Goal: Transaction & Acquisition: Purchase product/service

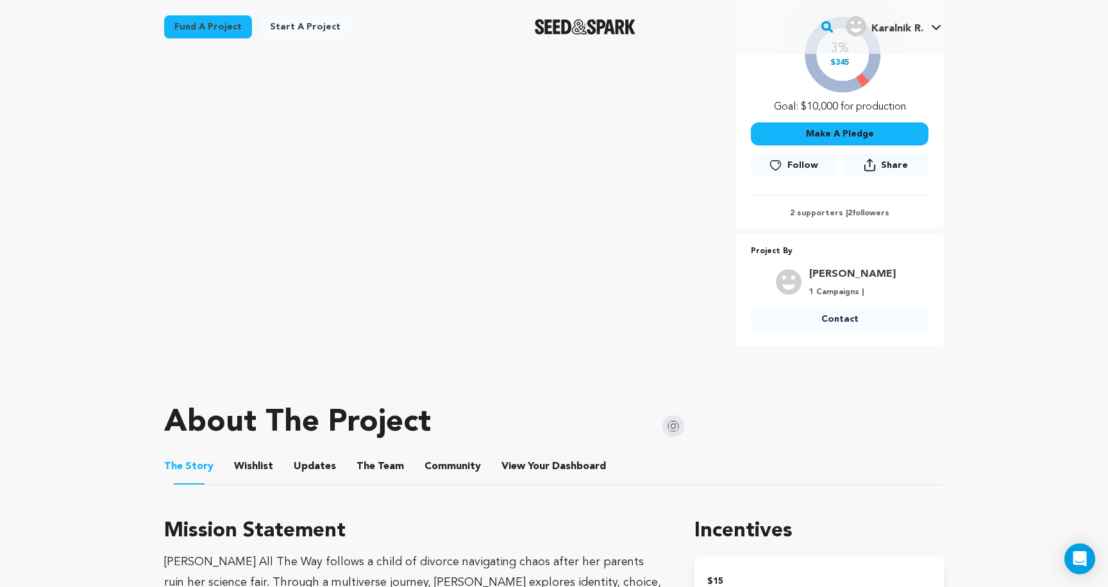
scroll to position [33, 0]
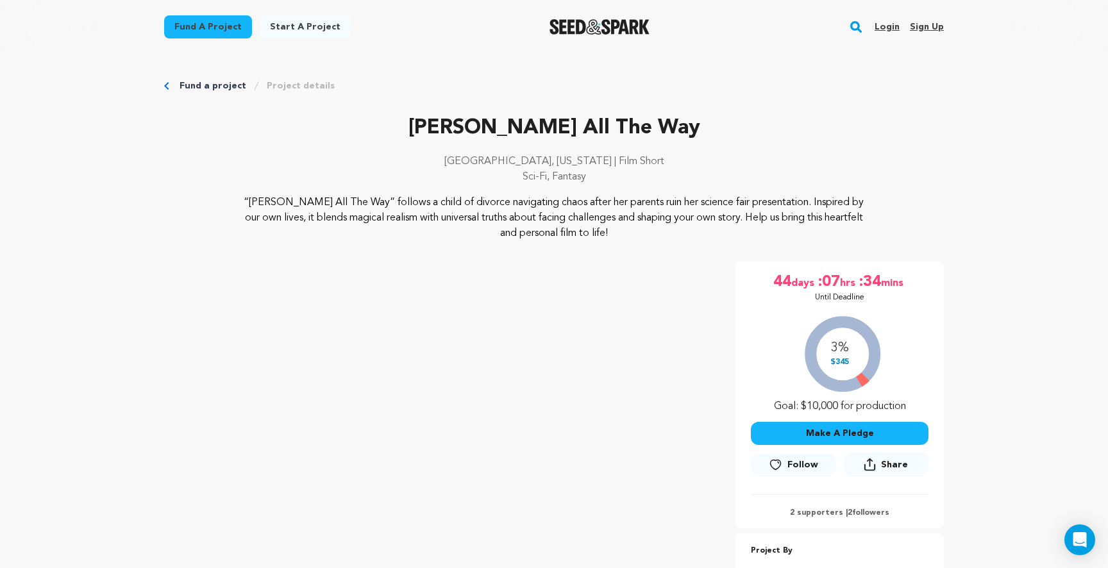
click at [815, 422] on button "Make A Pledge" at bounding box center [840, 433] width 178 height 23
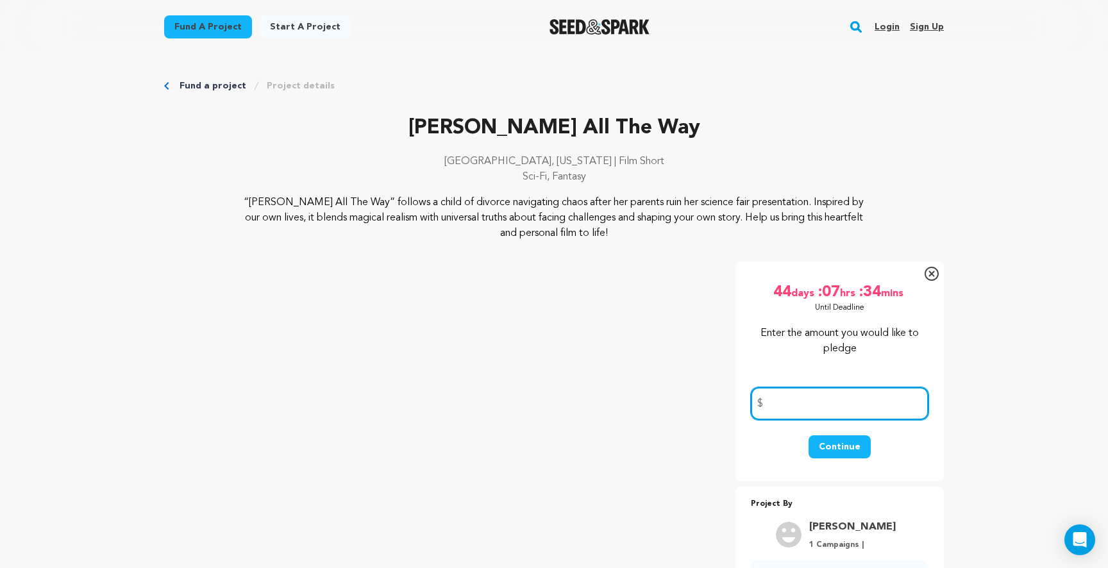
click at [815, 393] on input "number" at bounding box center [840, 403] width 178 height 33
type input "25"
click at [846, 450] on button "Continue" at bounding box center [840, 446] width 62 height 23
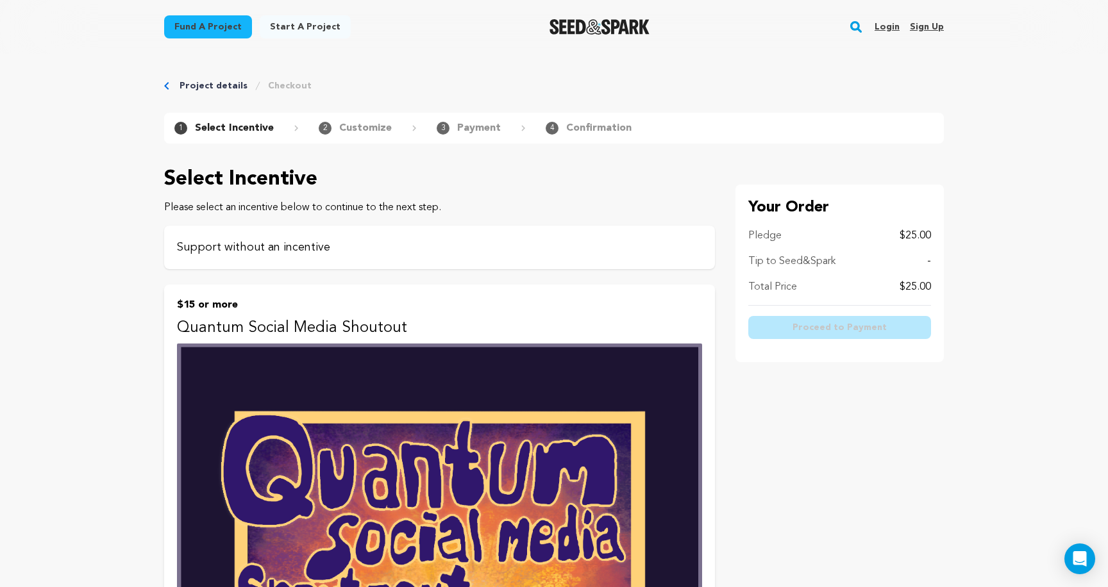
click at [312, 245] on p "Support without an incentive" at bounding box center [439, 248] width 525 height 18
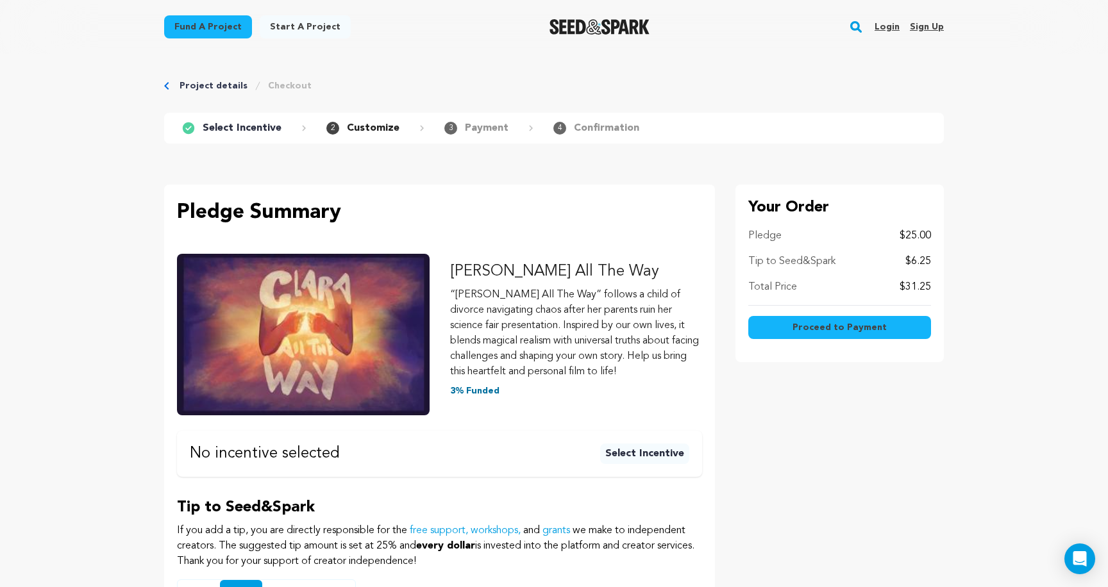
scroll to position [205, 0]
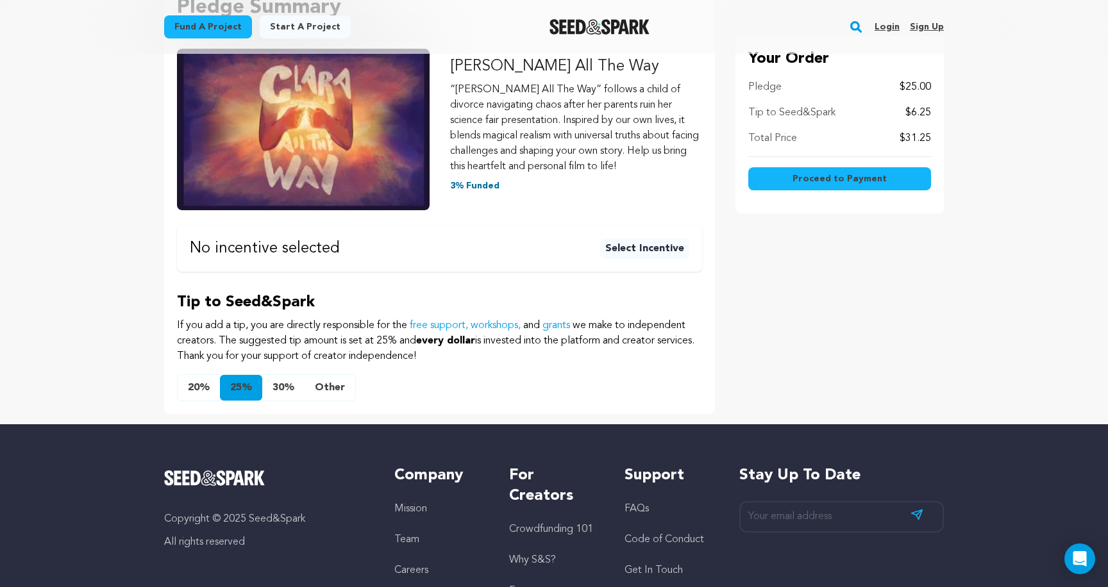
click at [190, 389] on button "20%" at bounding box center [199, 388] width 42 height 26
click at [354, 379] on div "20% 25% 30% Other Enter other tip amount Back to selection $" at bounding box center [439, 387] width 525 height 27
click at [335, 387] on button "Other" at bounding box center [330, 388] width 51 height 26
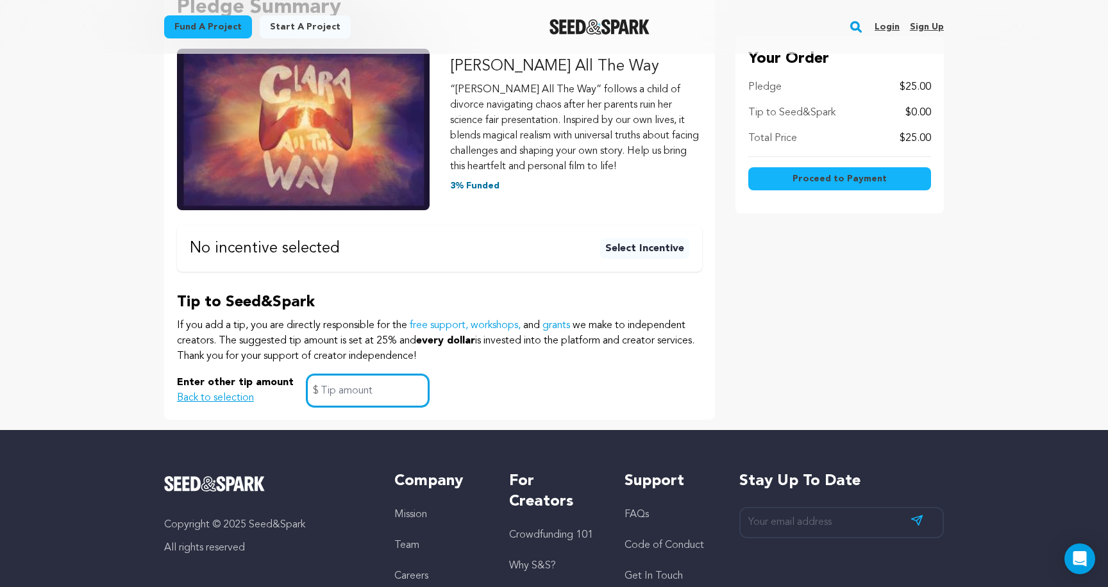
click at [331, 396] on input "text" at bounding box center [368, 390] width 122 height 33
type input "1.00"
click at [413, 371] on div "Tip to Seed&Spark If you add a tip, you are directly responsible for the free s…" at bounding box center [439, 349] width 525 height 115
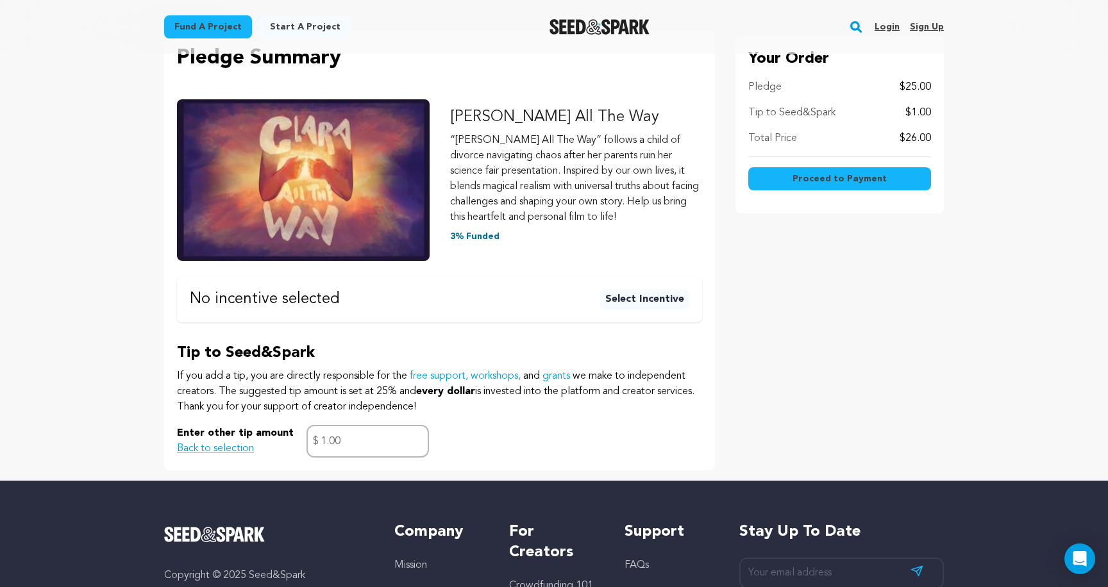
scroll to position [146, 0]
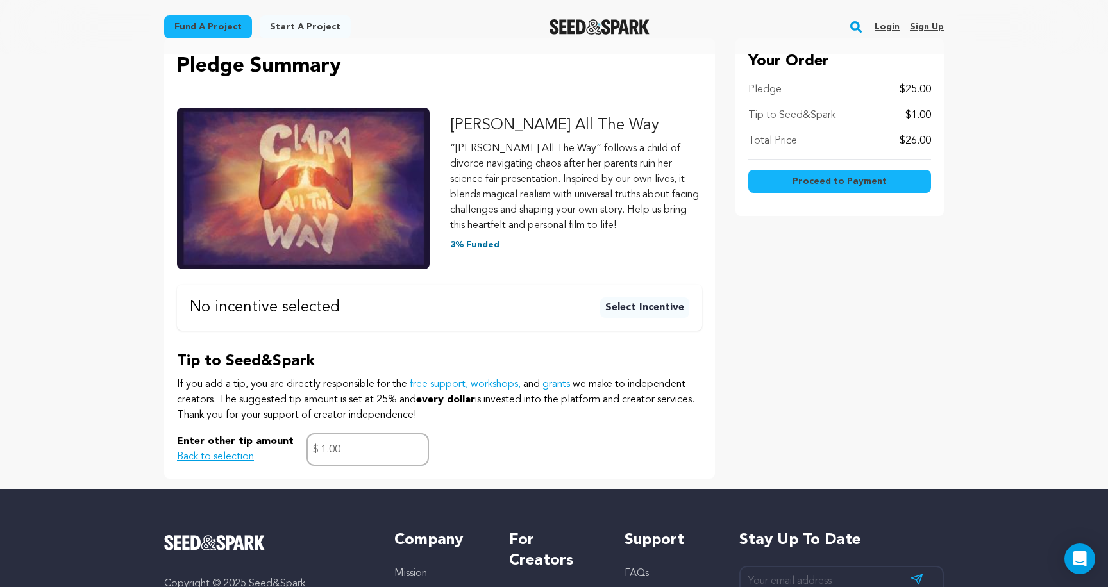
click at [782, 182] on button "Proceed to Payment" at bounding box center [839, 181] width 183 height 23
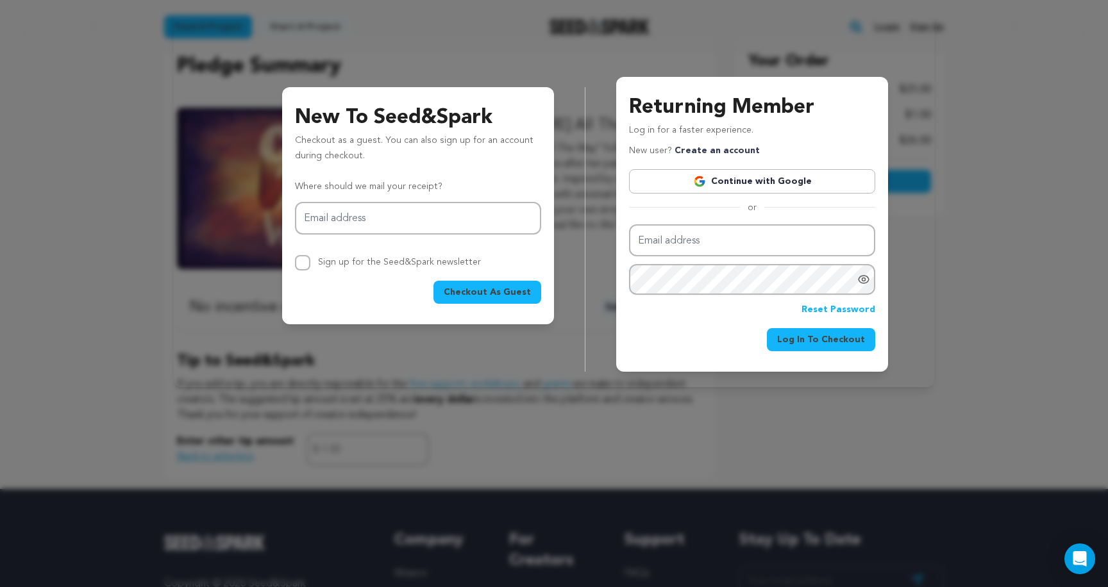
click at [694, 177] on link "Continue with Google" at bounding box center [752, 181] width 246 height 24
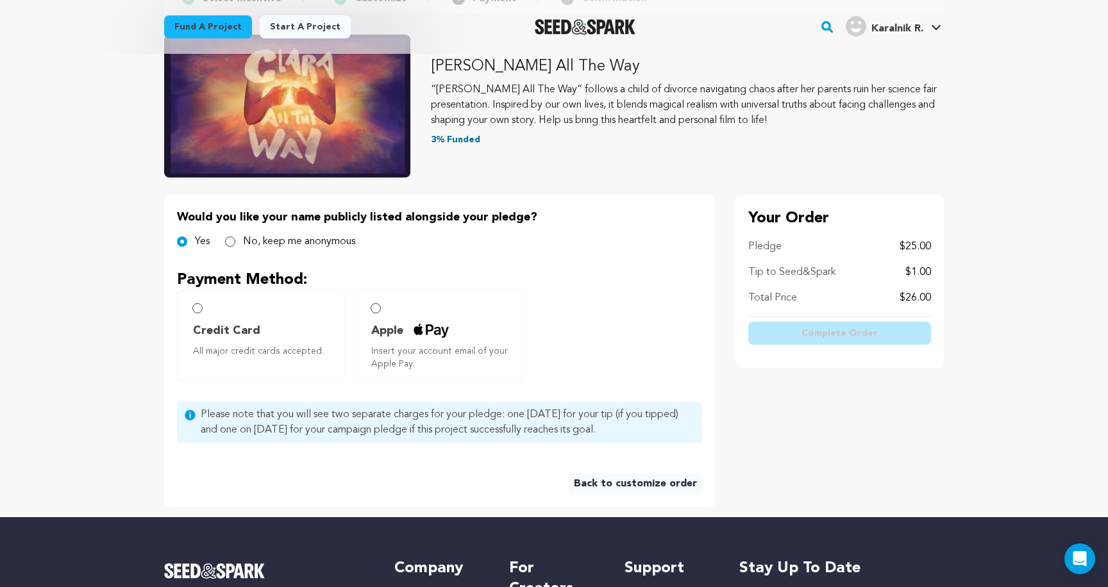
scroll to position [126, 0]
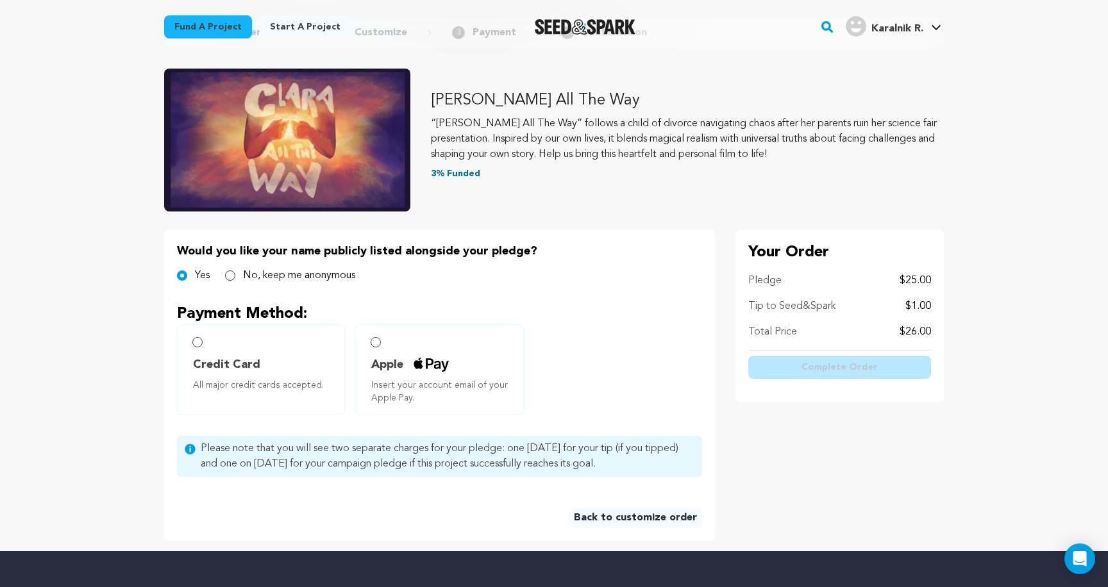
click at [314, 275] on label "No, keep me anonymous" at bounding box center [299, 275] width 112 height 15
click at [235, 275] on input "No, keep me anonymous" at bounding box center [230, 276] width 10 height 10
radio input "true"
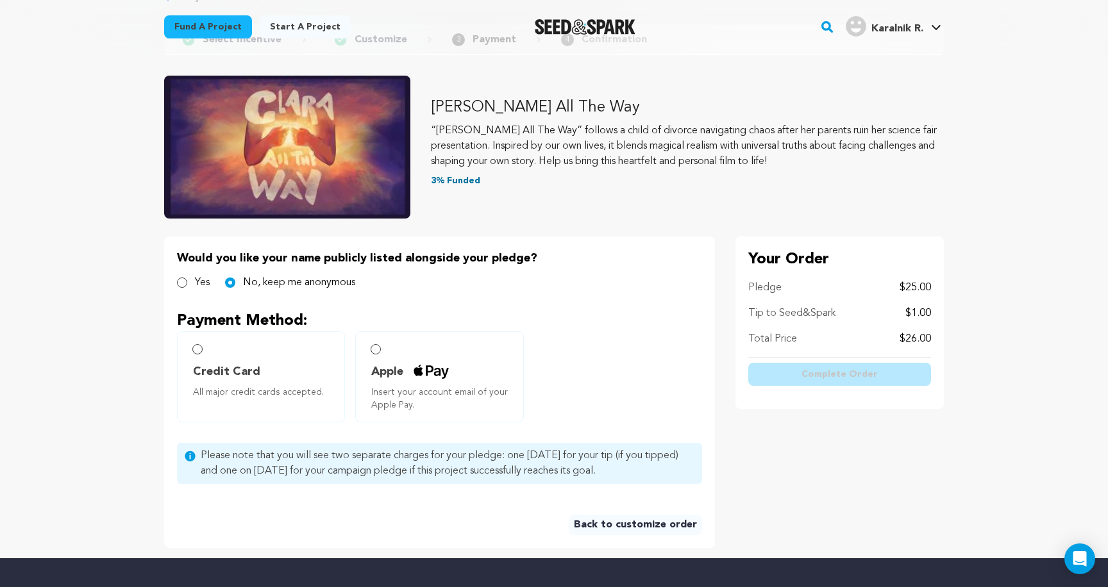
scroll to position [124, 0]
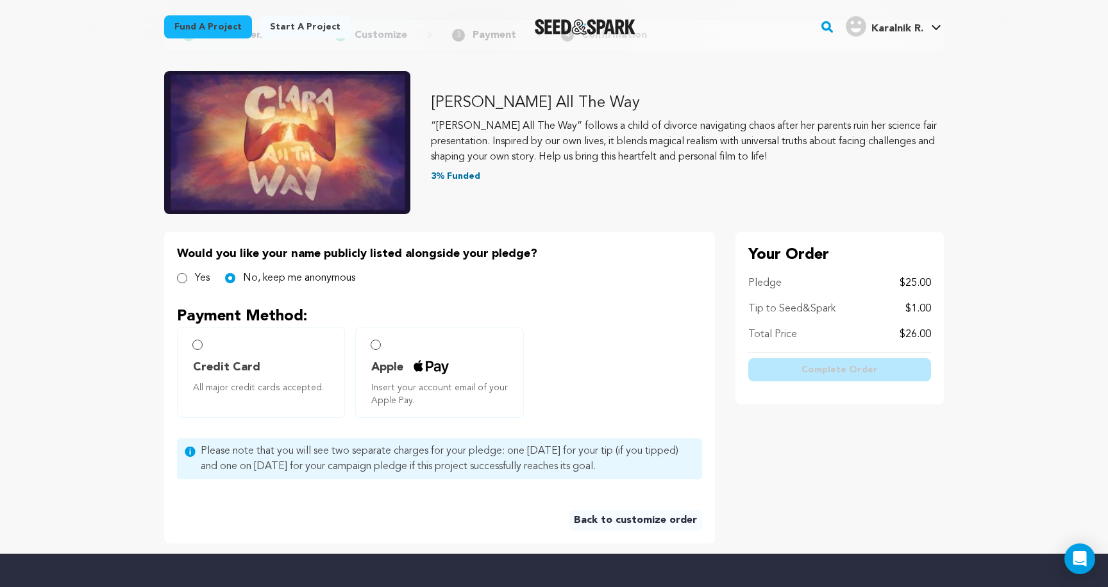
click at [284, 368] on span "Credit Card" at bounding box center [263, 367] width 141 height 18
radio input "true"
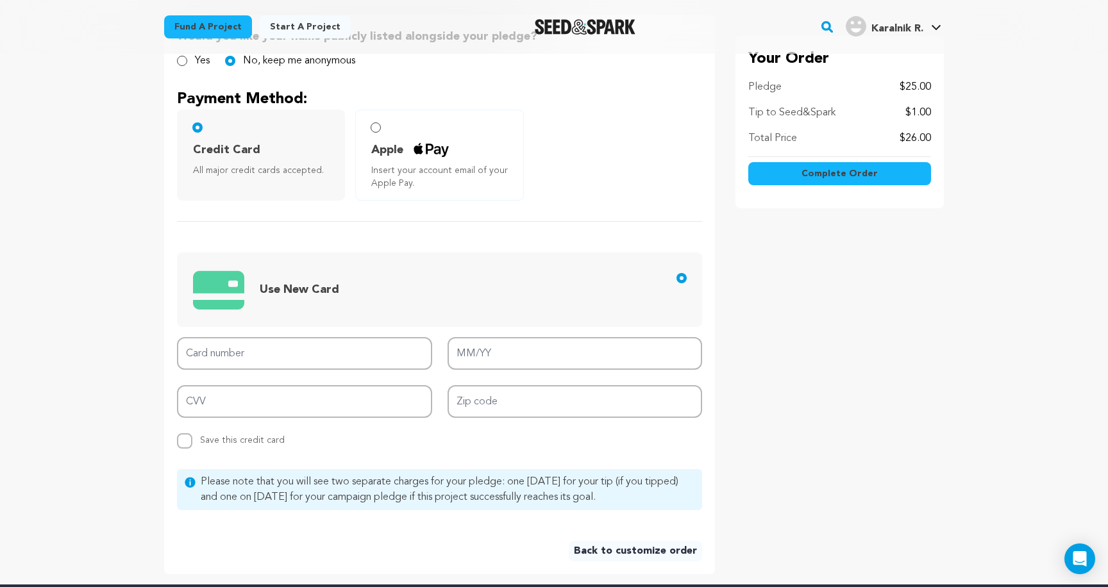
scroll to position [380, 0]
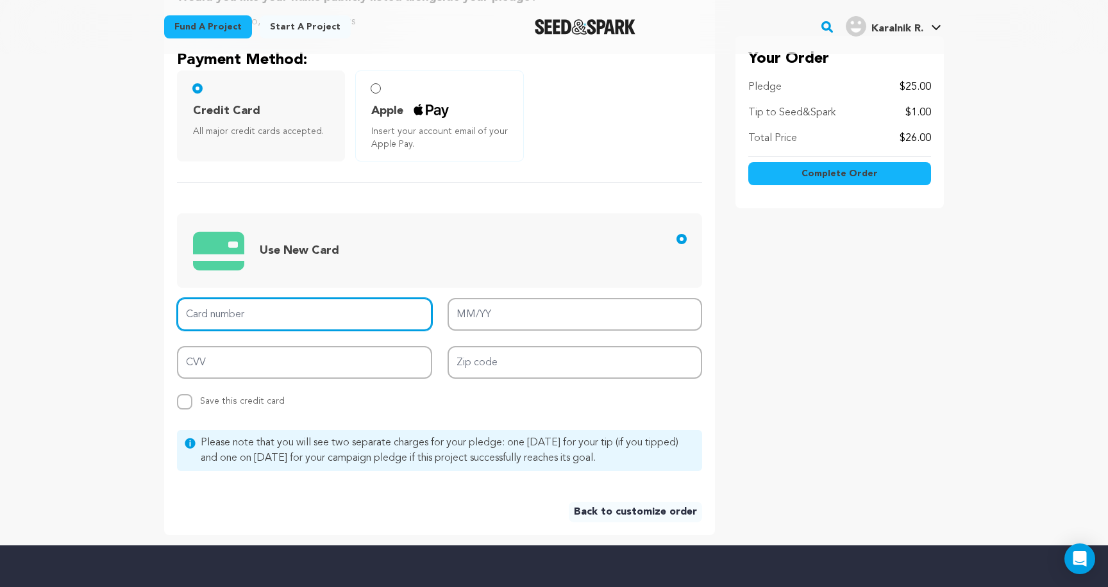
click at [339, 316] on input "Card number" at bounding box center [304, 314] width 255 height 33
type input "371300775246049"
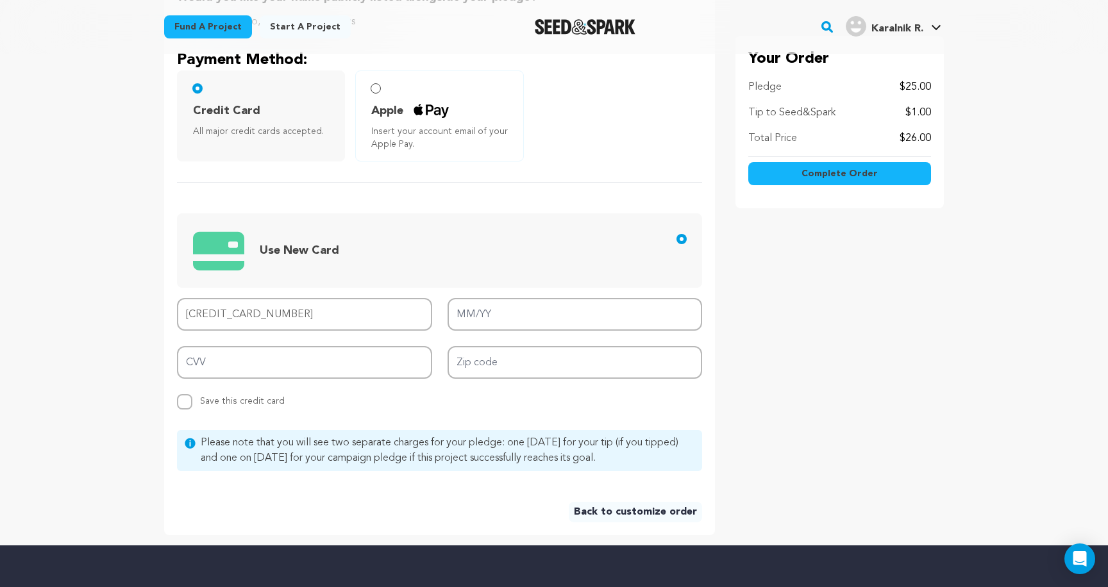
type input "07/29"
type input "3713 0077 5246 049"
type input "3230"
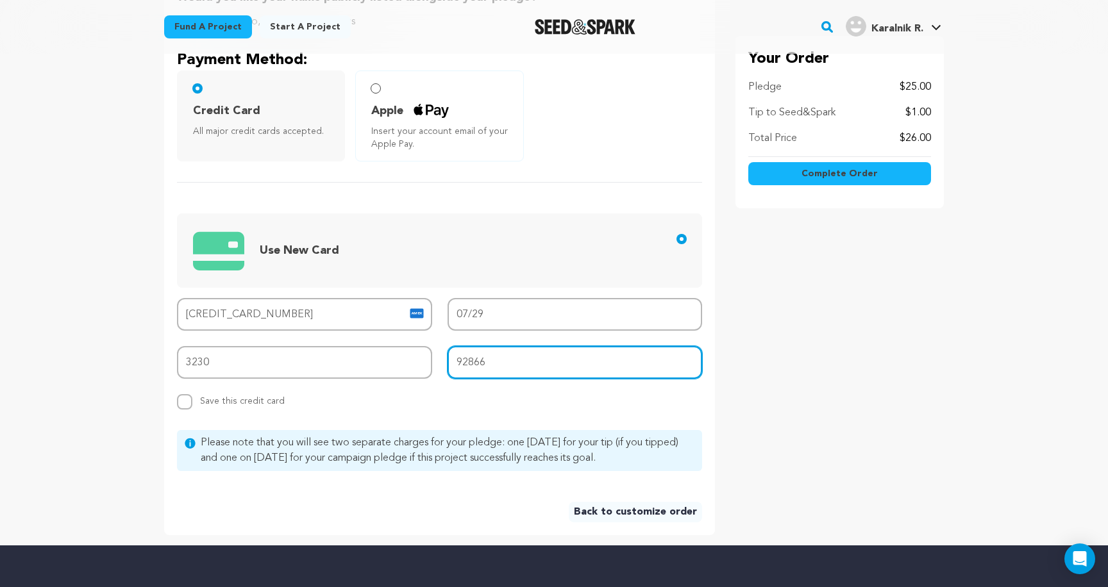
type input "92866"
click at [442, 411] on div "Would you like your name publicly listed alongside your pledge? Yes No, keep me…" at bounding box center [439, 255] width 551 height 559
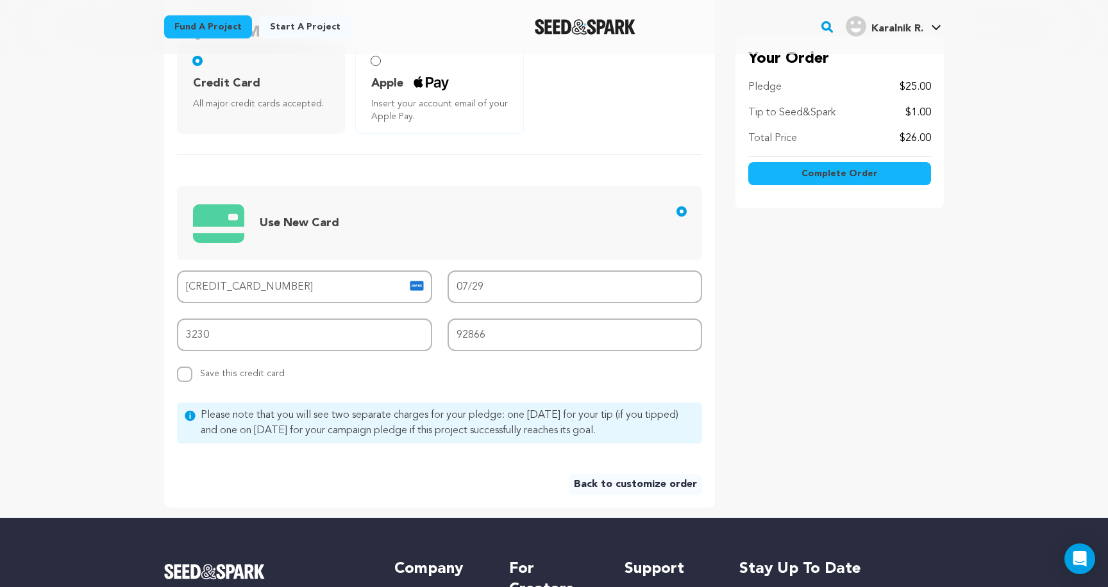
scroll to position [409, 0]
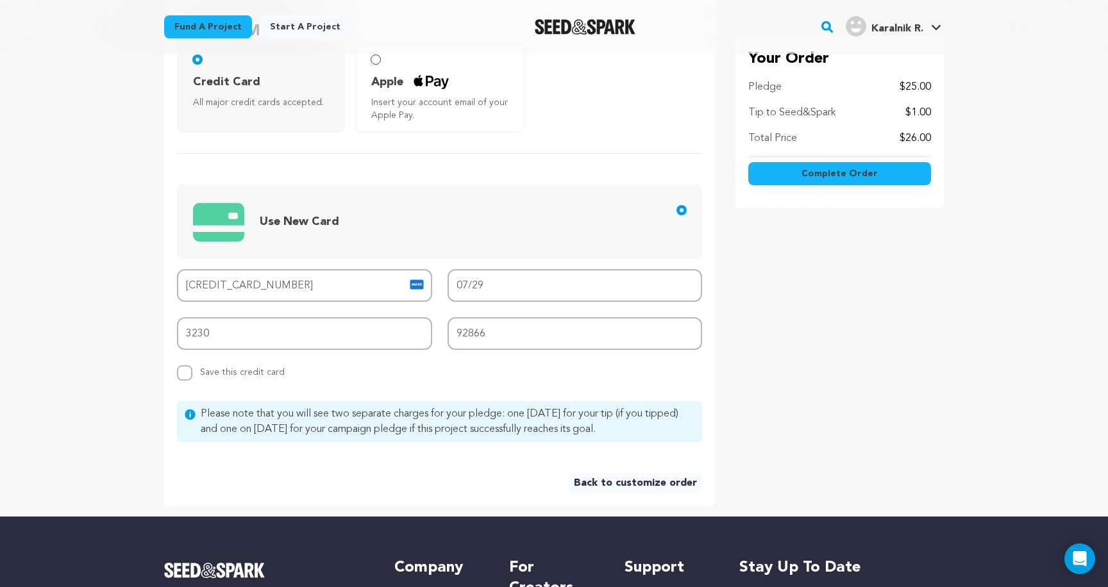
click at [270, 374] on span "Save this credit card" at bounding box center [242, 370] width 85 height 14
click at [192, 374] on input "Replace saved credit card Save this credit card" at bounding box center [184, 373] width 15 height 15
checkbox input "true"
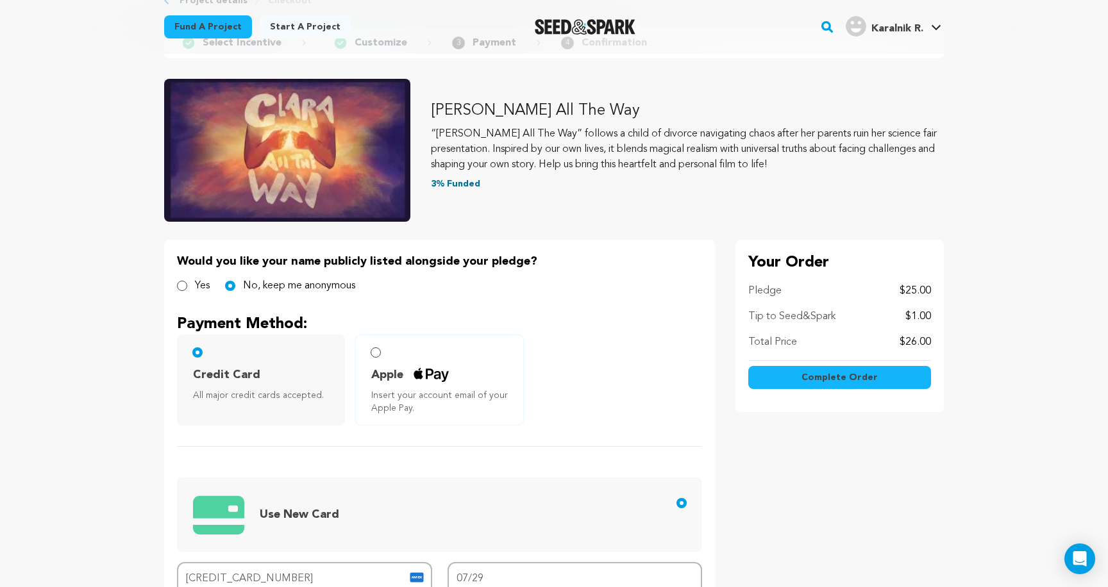
scroll to position [52, 0]
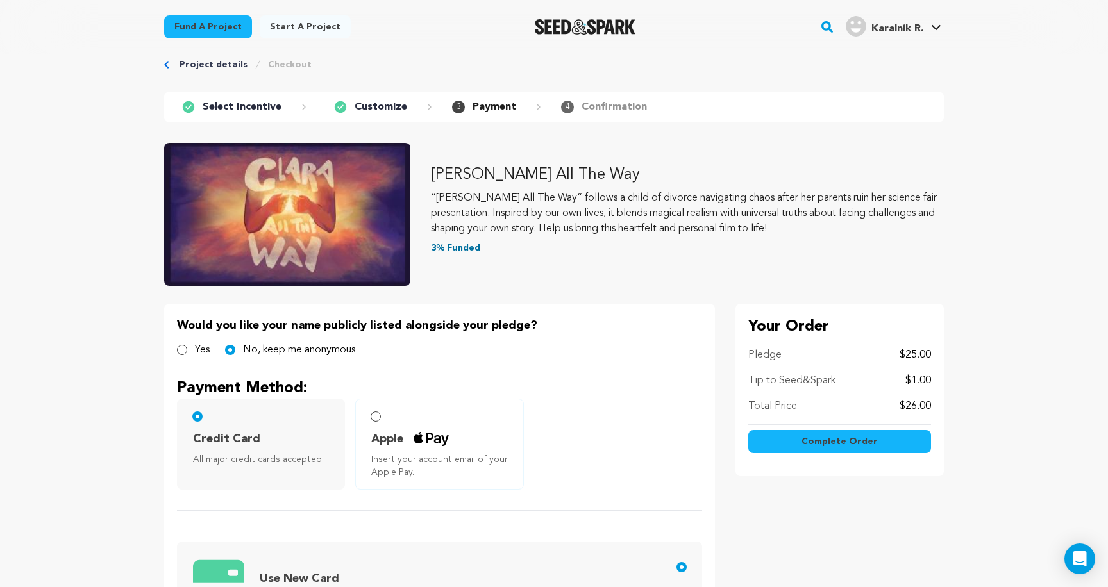
click at [784, 435] on button "Complete Order" at bounding box center [839, 441] width 183 height 23
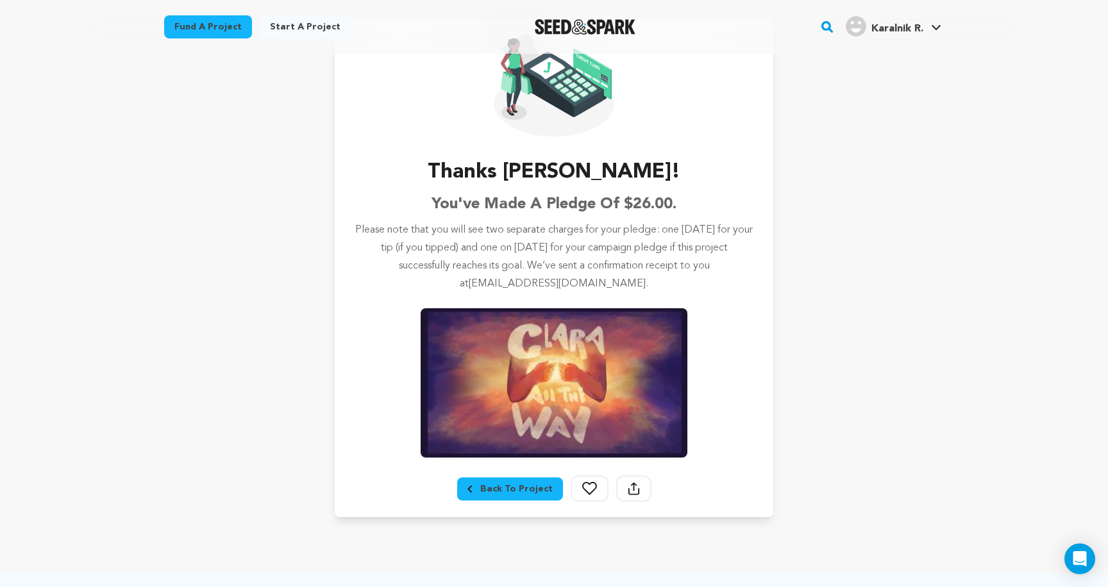
scroll to position [137, 0]
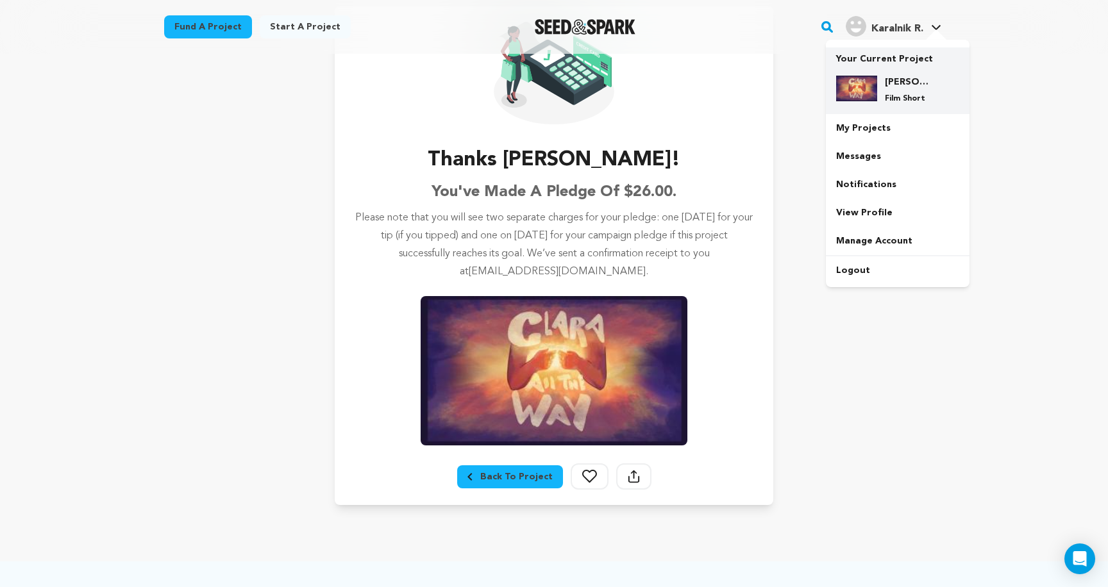
click at [909, 81] on h4 "[PERSON_NAME] All The Way" at bounding box center [908, 82] width 46 height 13
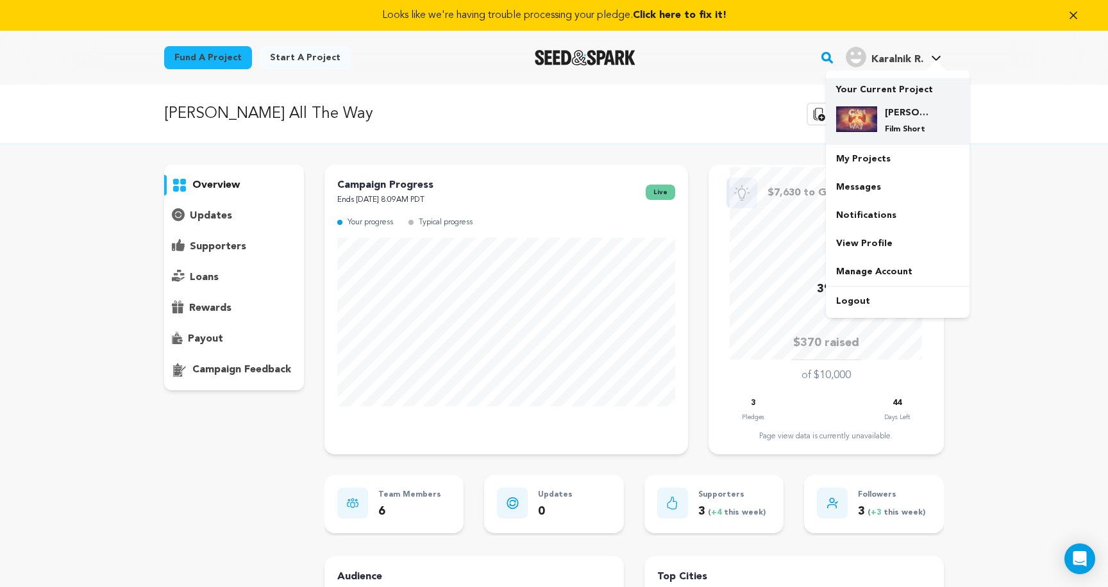
click at [907, 122] on div "[PERSON_NAME] All The Way Film Short" at bounding box center [908, 120] width 62 height 28
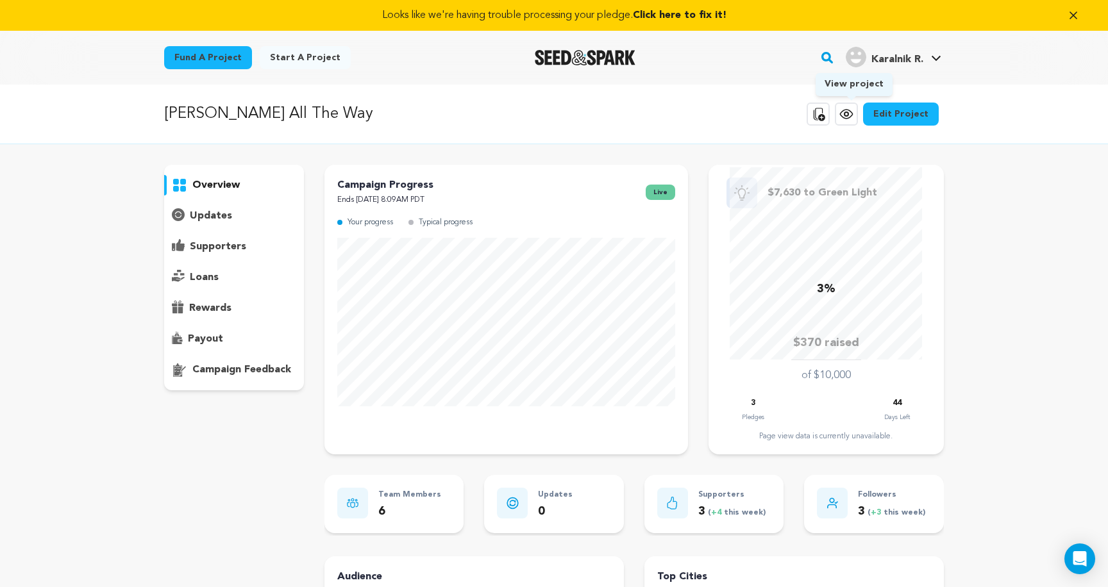
click at [846, 113] on icon at bounding box center [846, 114] width 12 height 9
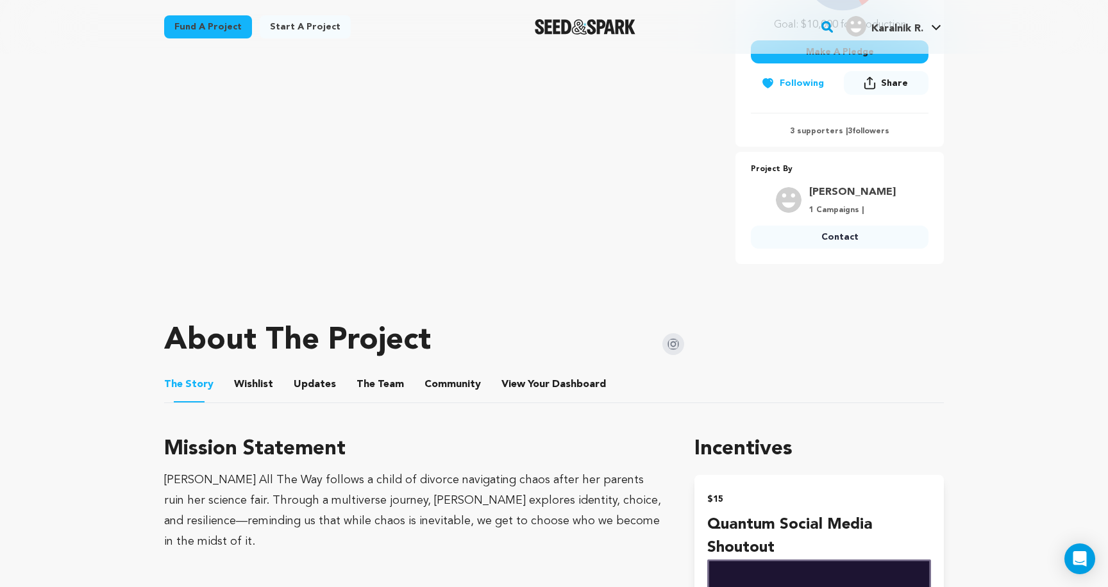
scroll to position [542, 0]
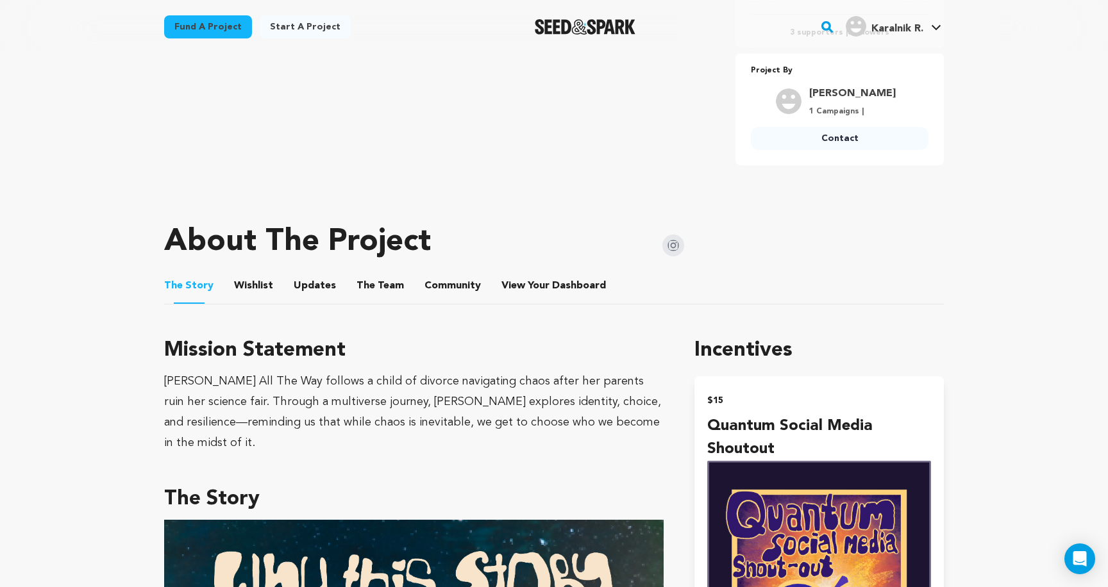
click at [446, 291] on button "Community" at bounding box center [452, 288] width 31 height 31
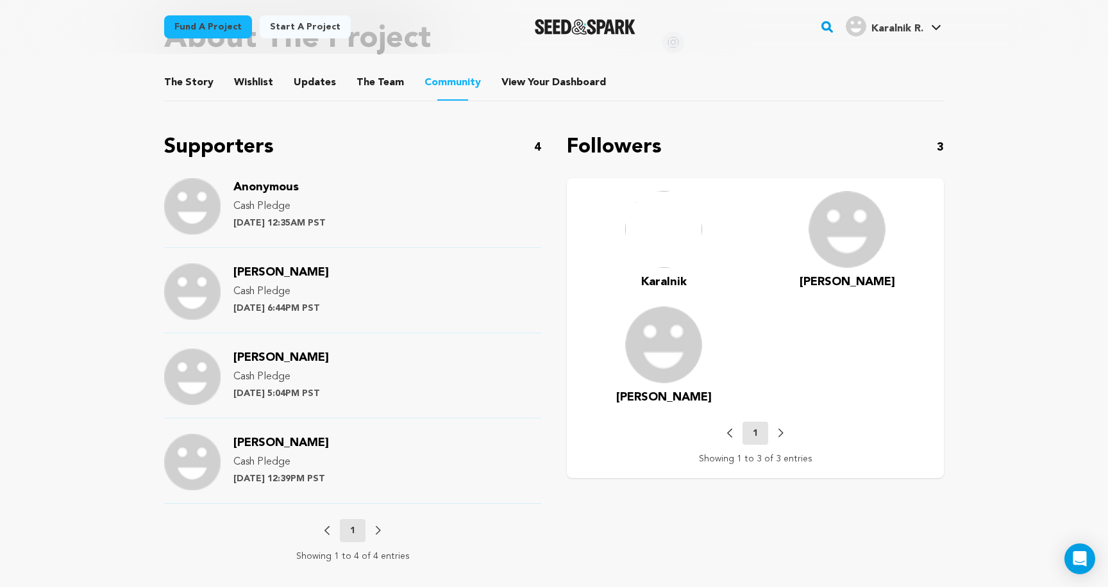
scroll to position [407, 0]
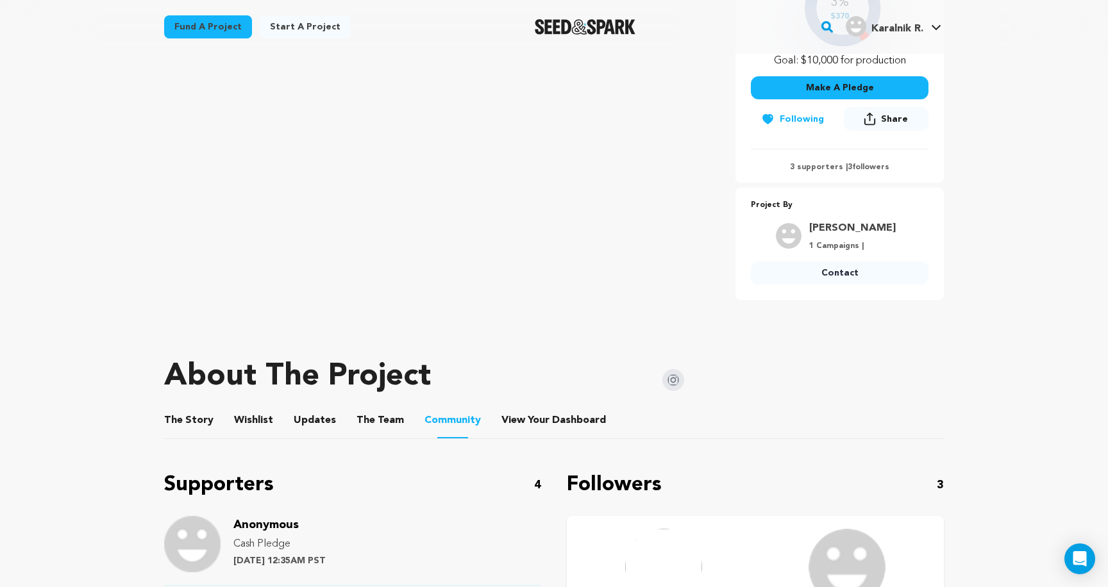
click at [184, 412] on button "The Story" at bounding box center [189, 423] width 31 height 31
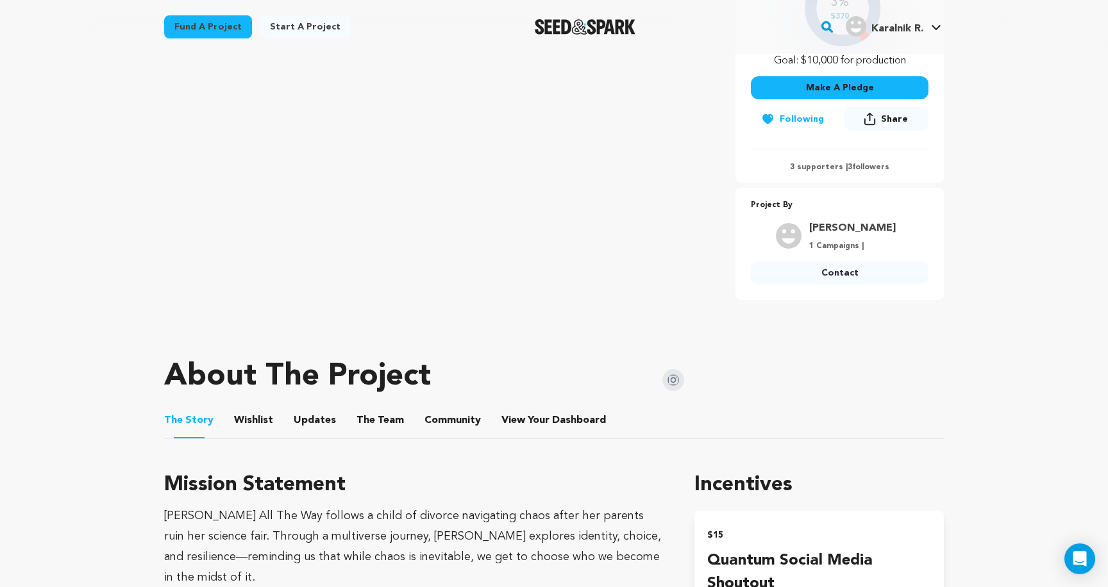
scroll to position [233, 0]
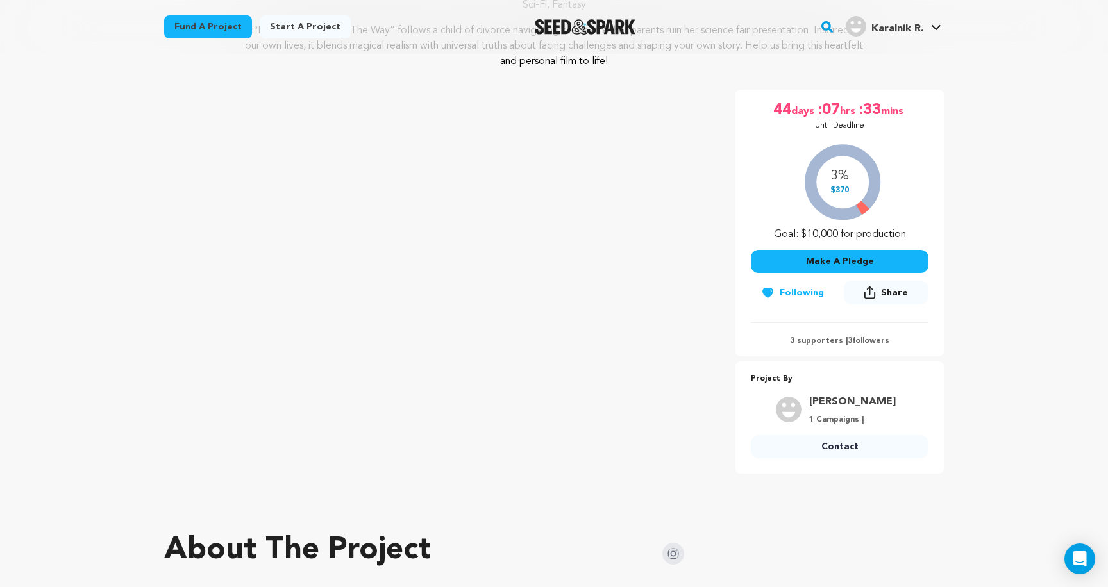
drag, startPoint x: 829, startPoint y: 187, endPoint x: 858, endPoint y: 187, distance: 28.9
click at [858, 187] on div "3% $370 Goal: $10,000 for production" at bounding box center [840, 189] width 178 height 106
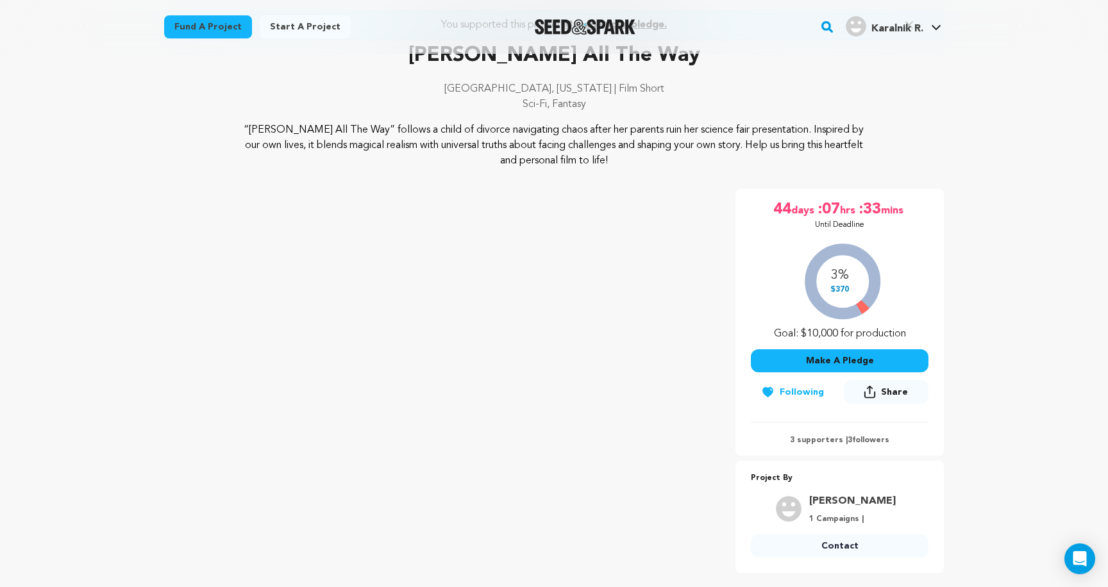
scroll to position [20, 0]
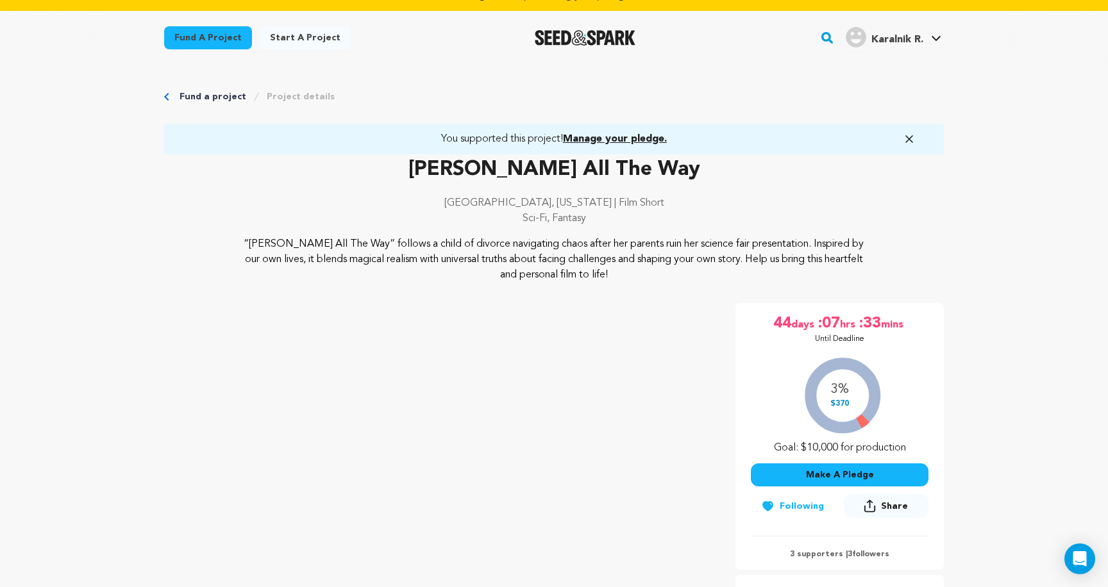
drag, startPoint x: 832, startPoint y: 401, endPoint x: 861, endPoint y: 401, distance: 29.5
click at [861, 401] on div "3% $370 Goal: $10,000 for production" at bounding box center [840, 402] width 178 height 106
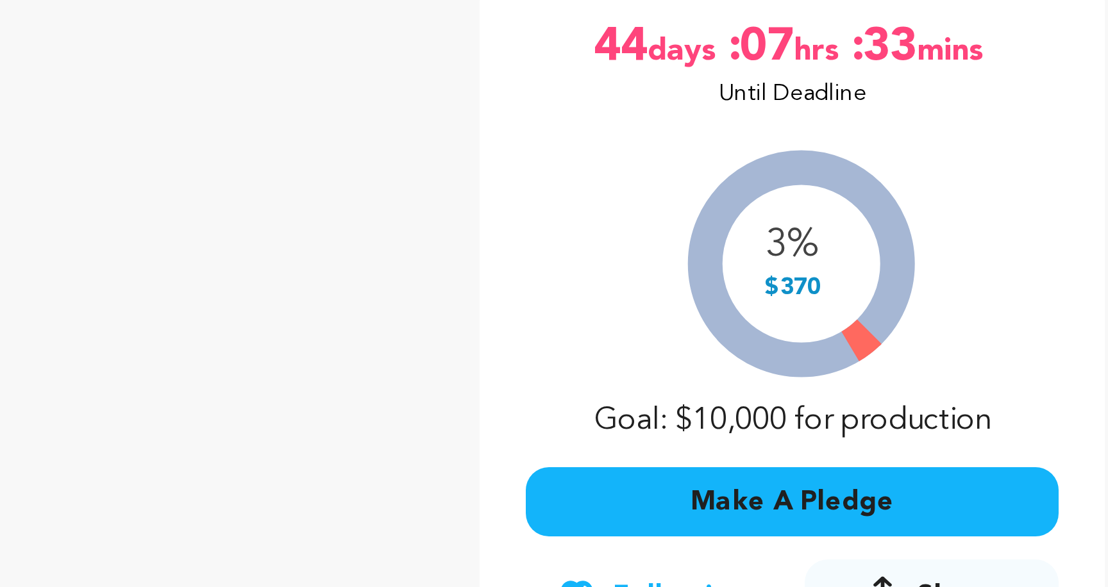
drag, startPoint x: 257, startPoint y: 94, endPoint x: 273, endPoint y: 94, distance: 16.0
click at [751, 359] on div "3% $370 Goal: $10,000 for production" at bounding box center [840, 412] width 178 height 106
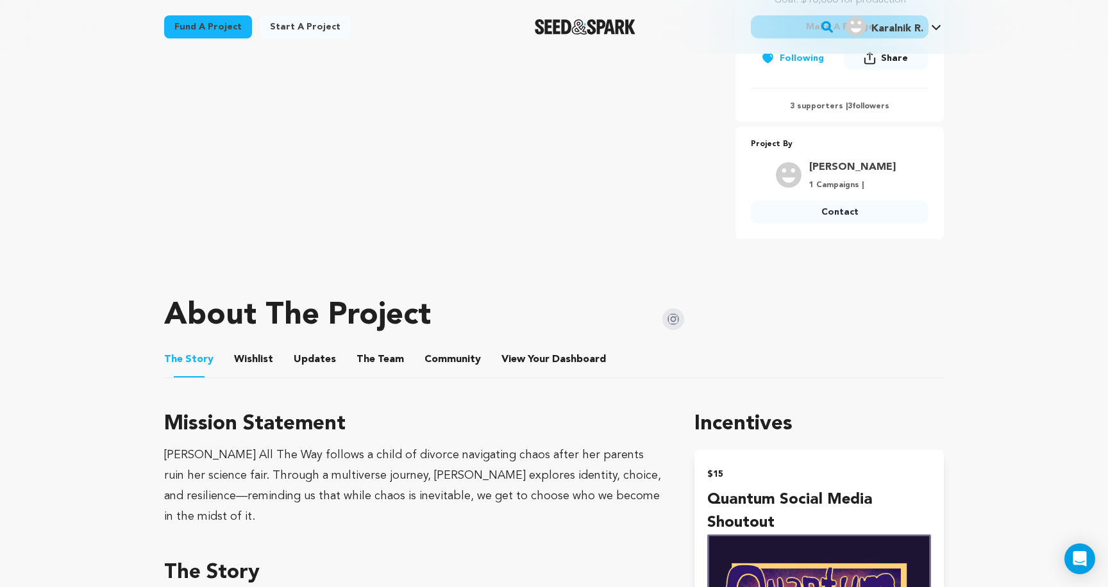
scroll to position [696, 0]
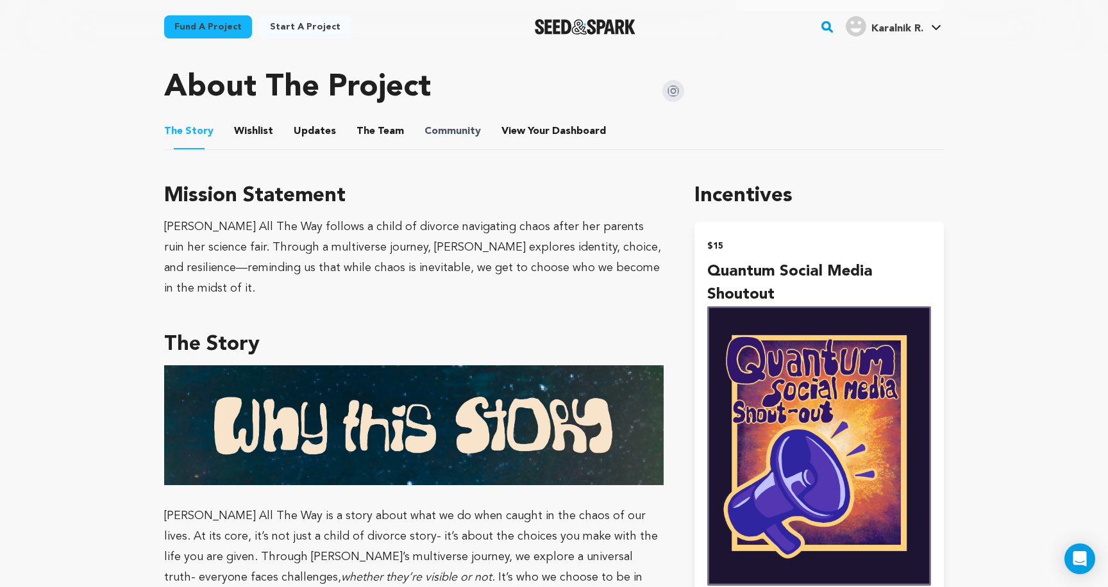
click at [463, 131] on span "Community" at bounding box center [453, 131] width 56 height 15
click at [441, 124] on button "Community" at bounding box center [452, 134] width 31 height 31
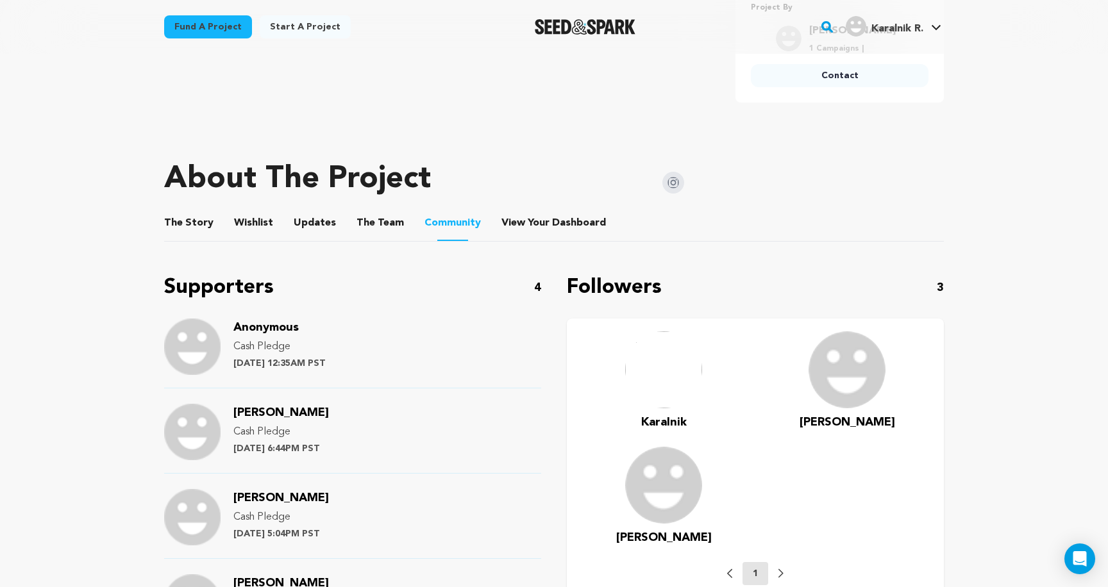
scroll to position [602, 0]
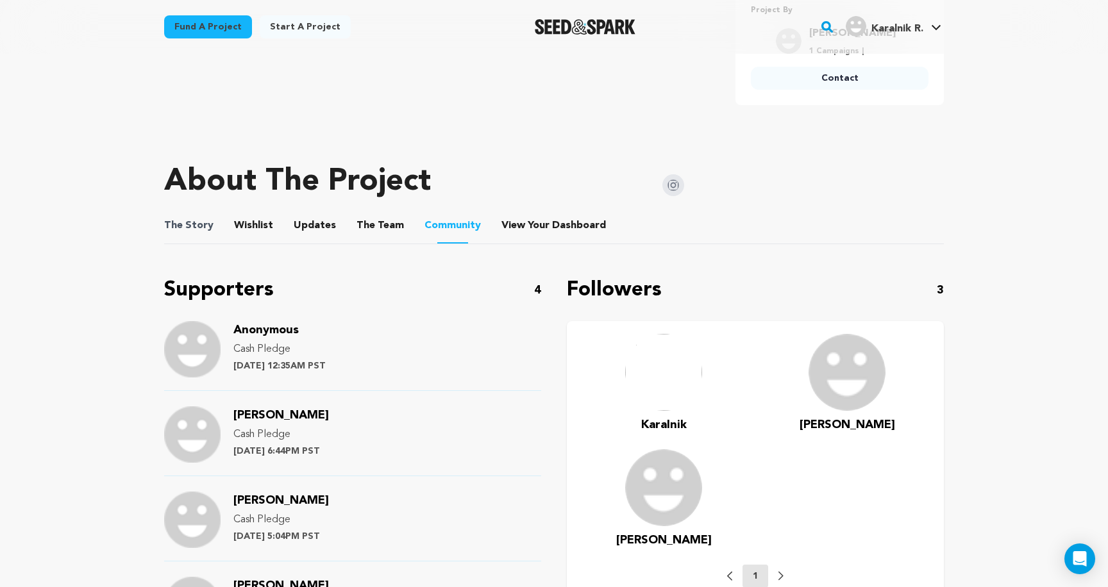
click at [203, 219] on span "The Story" at bounding box center [188, 225] width 49 height 15
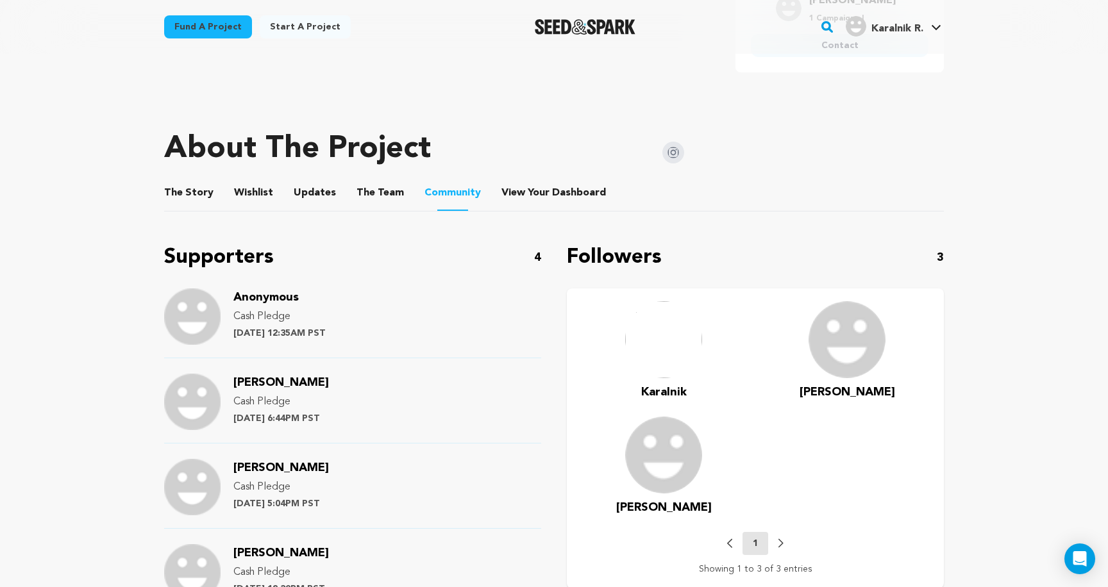
click at [192, 183] on button "The Story" at bounding box center [189, 195] width 31 height 31
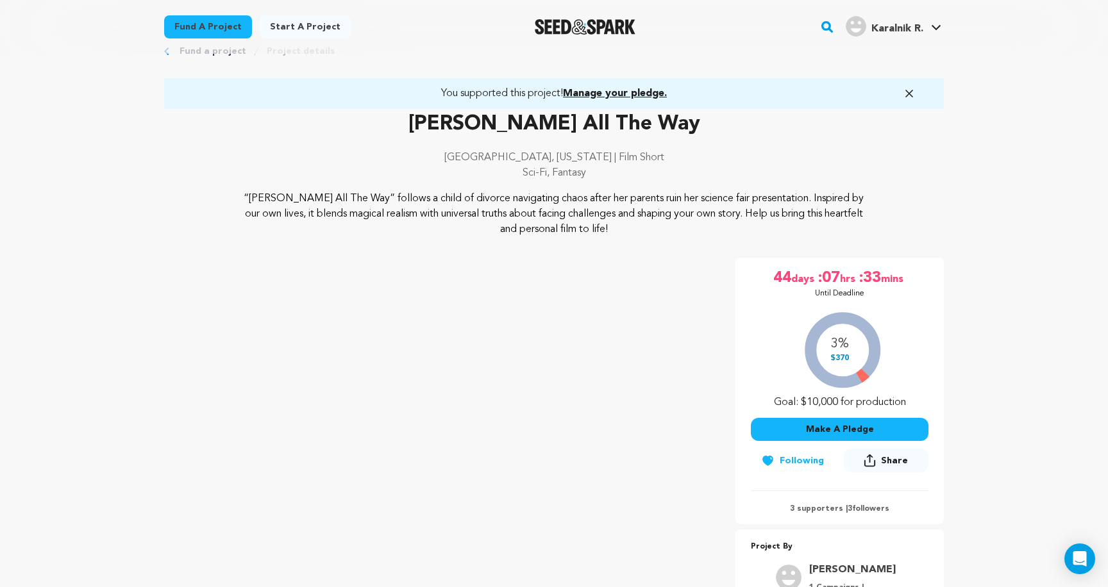
scroll to position [108, 0]
